Goal: Find specific page/section: Find specific page/section

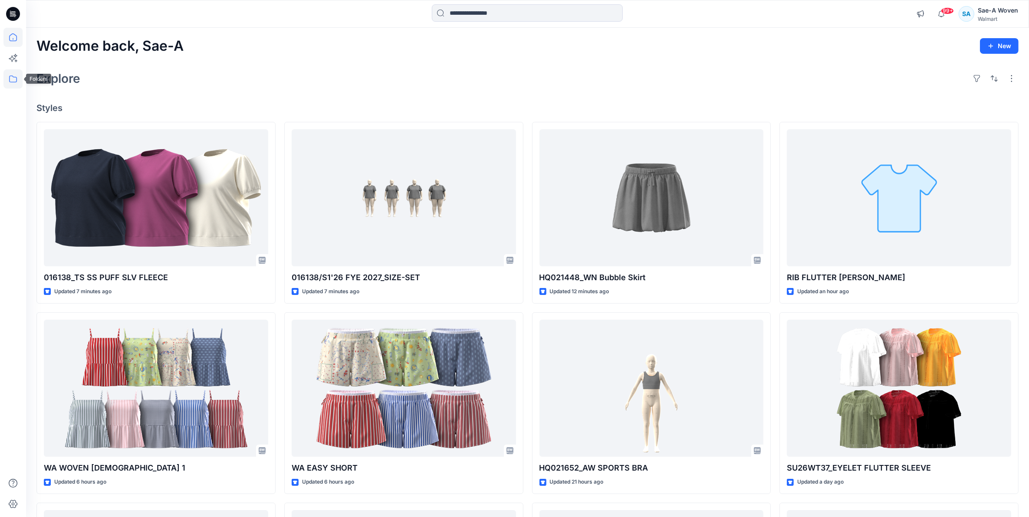
click at [15, 82] on icon at bounding box center [12, 78] width 19 height 19
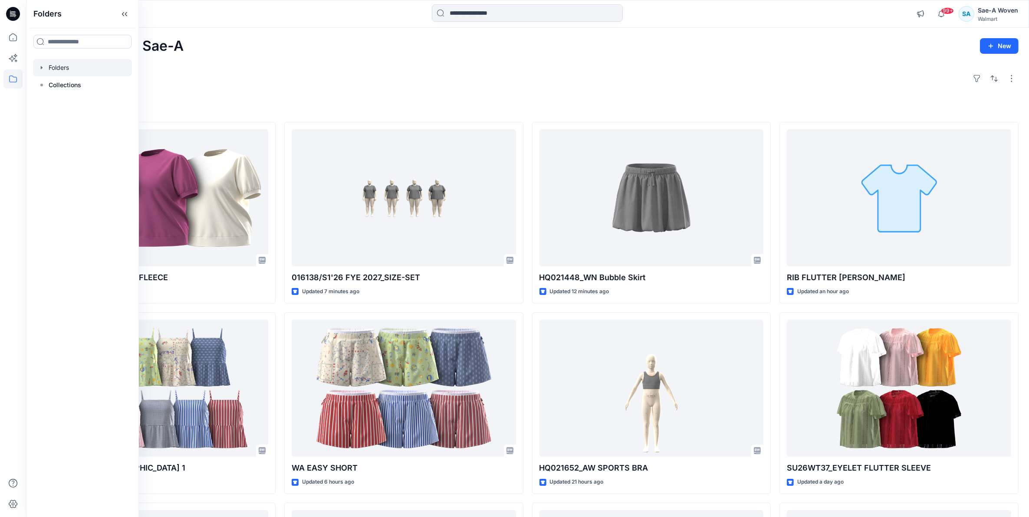
click at [53, 70] on div at bounding box center [82, 67] width 99 height 17
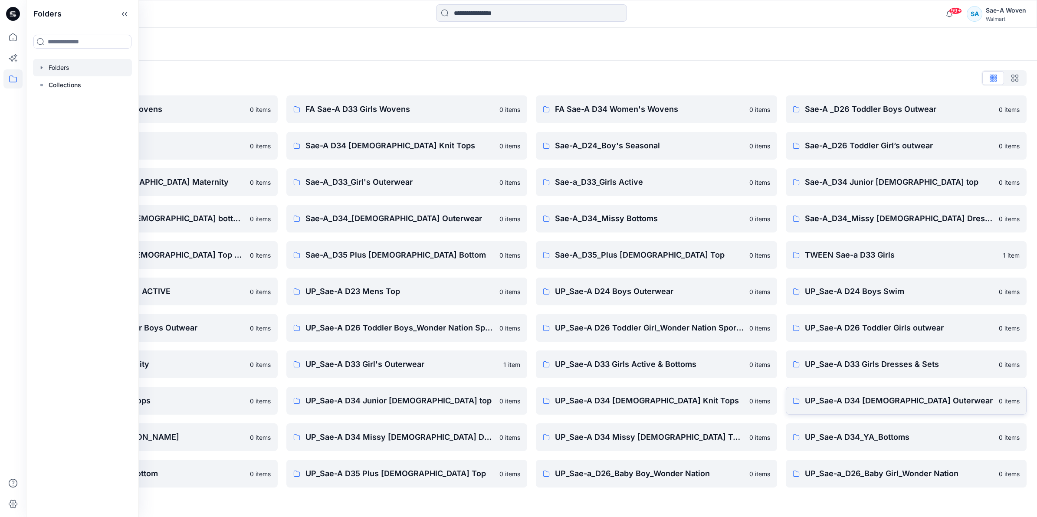
click at [853, 402] on p "UP_Sae-A D34 [DEMOGRAPHIC_DATA] Outerwear" at bounding box center [899, 401] width 189 height 12
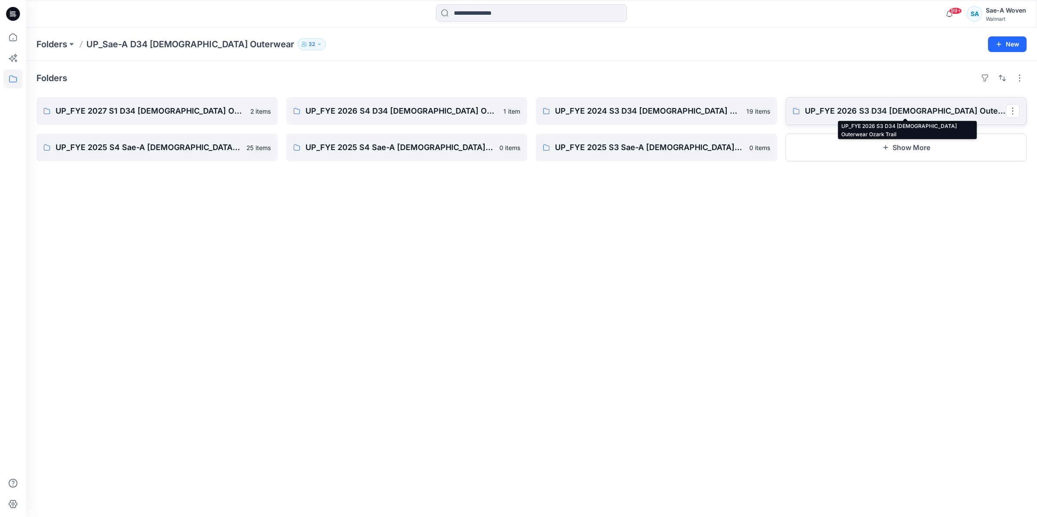
click at [862, 108] on p "UP_FYE 2026 S3 D34 [DEMOGRAPHIC_DATA] Outerwear Ozark Trail" at bounding box center [905, 111] width 201 height 12
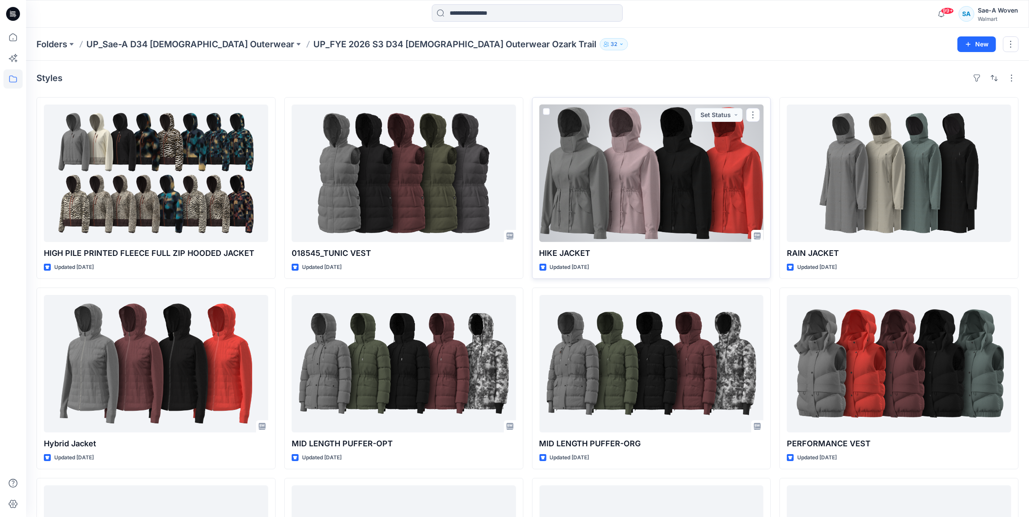
click at [653, 184] on div at bounding box center [651, 174] width 224 height 138
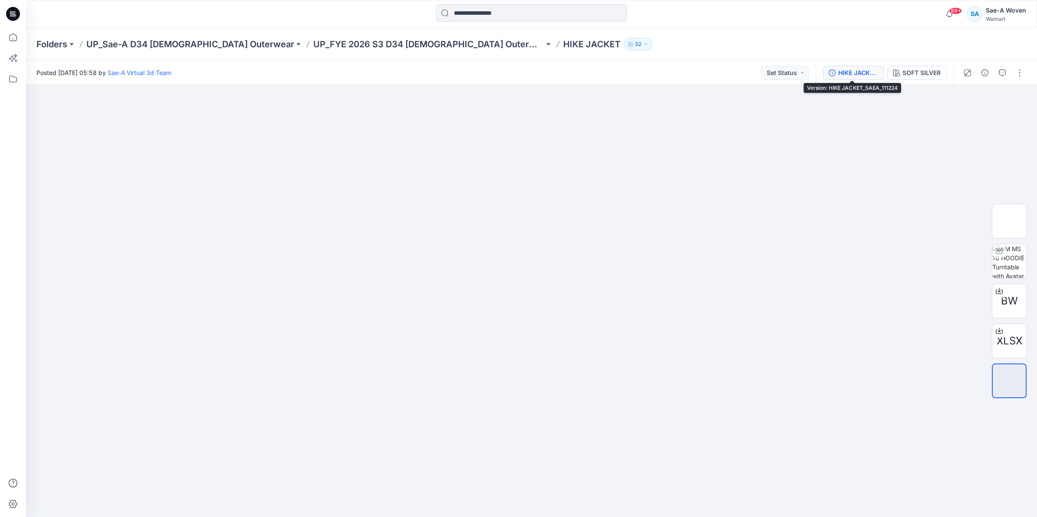
click at [863, 69] on div "HIKE JACKET_SAEA_111224" at bounding box center [858, 73] width 40 height 10
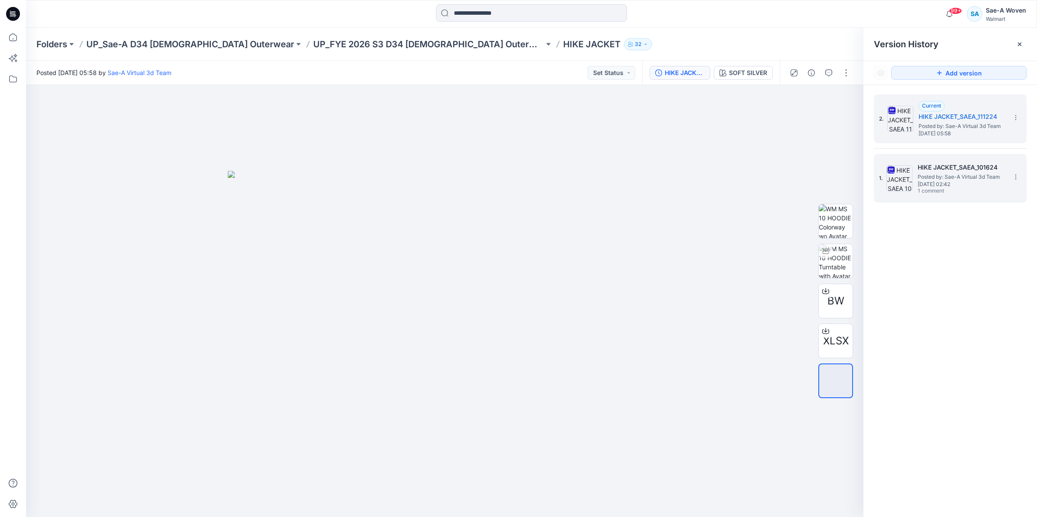
click at [956, 177] on span "Posted by: Sae-A Virtual 3d Team" at bounding box center [961, 177] width 87 height 9
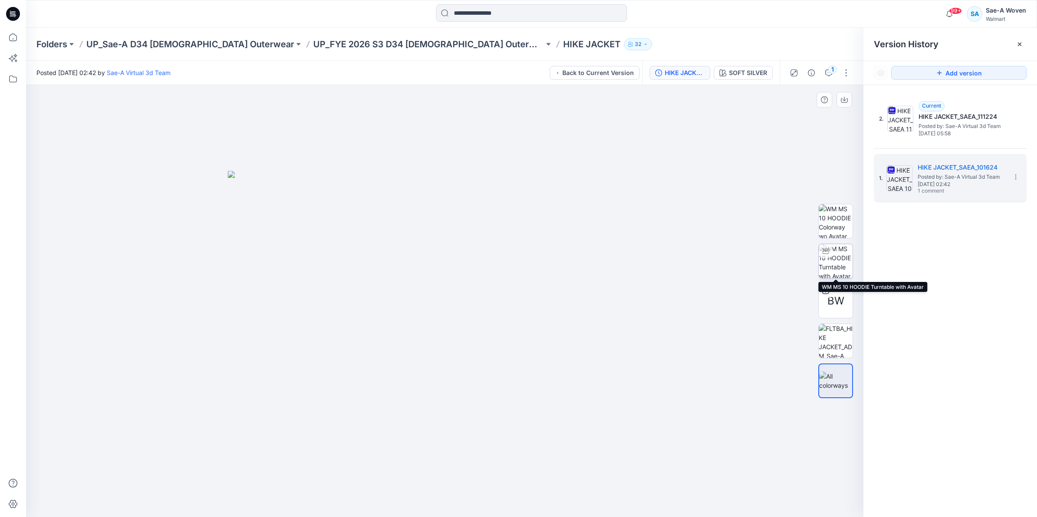
click at [845, 266] on img at bounding box center [836, 261] width 34 height 34
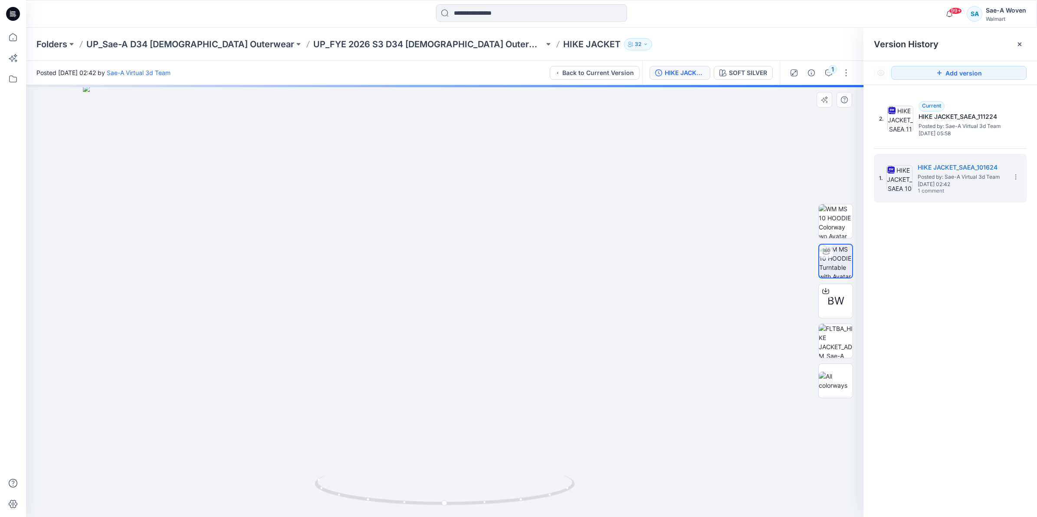
drag, startPoint x: 445, startPoint y: 184, endPoint x: 445, endPoint y: 426, distance: 242.1
click at [445, 426] on img at bounding box center [445, 301] width 724 height 432
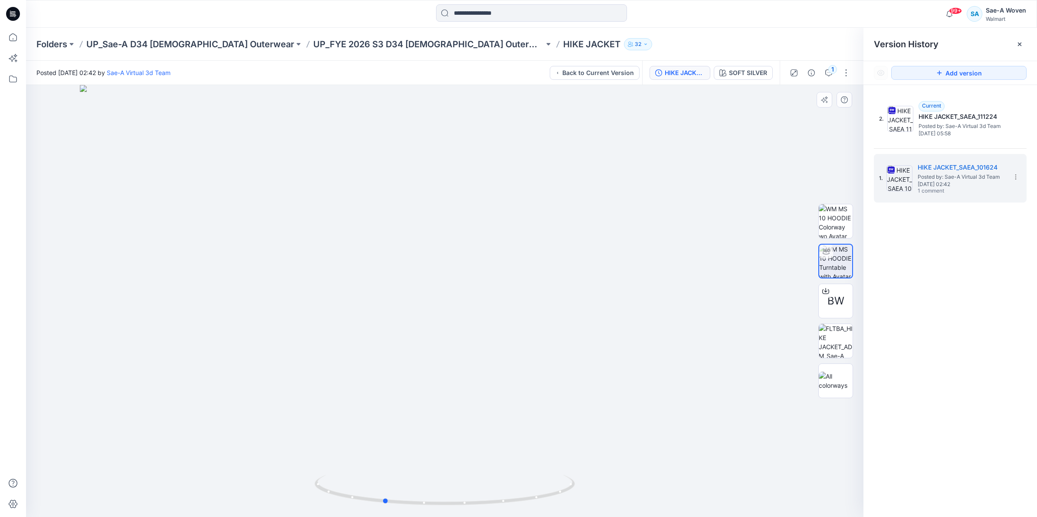
drag, startPoint x: 461, startPoint y: 508, endPoint x: 660, endPoint y: 495, distance: 199.5
click at [660, 495] on div at bounding box center [444, 301] width 837 height 432
drag, startPoint x: 424, startPoint y: 506, endPoint x: 479, endPoint y: 508, distance: 54.3
click at [479, 508] on icon at bounding box center [446, 491] width 262 height 33
click at [836, 348] on img at bounding box center [836, 341] width 34 height 34
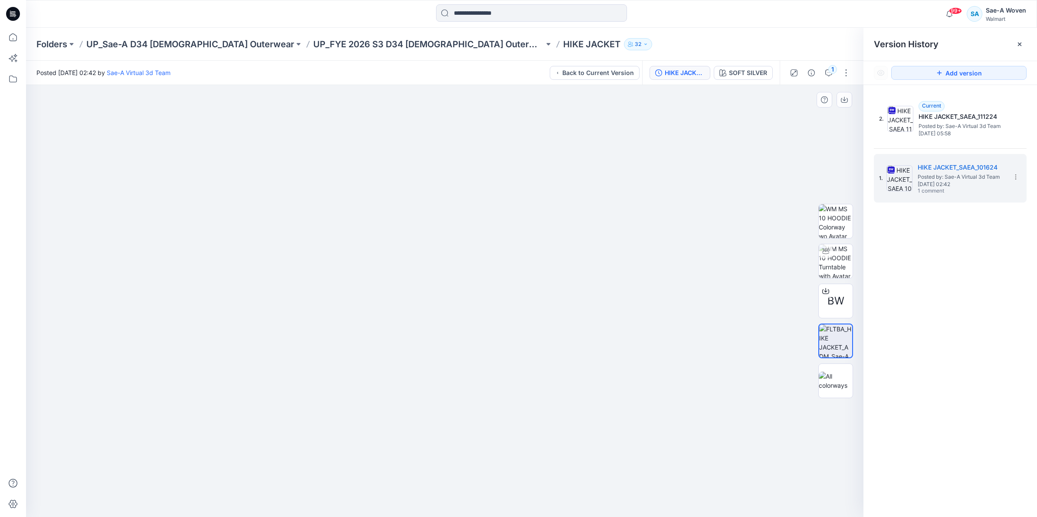
drag, startPoint x: 531, startPoint y: 205, endPoint x: 538, endPoint y: 460, distance: 255.2
click at [532, 463] on img at bounding box center [442, 280] width 1025 height 473
